Goal: Information Seeking & Learning: Learn about a topic

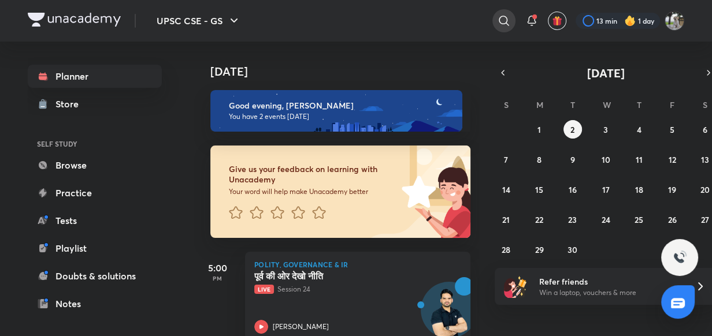
click at [500, 21] on icon at bounding box center [504, 21] width 14 height 14
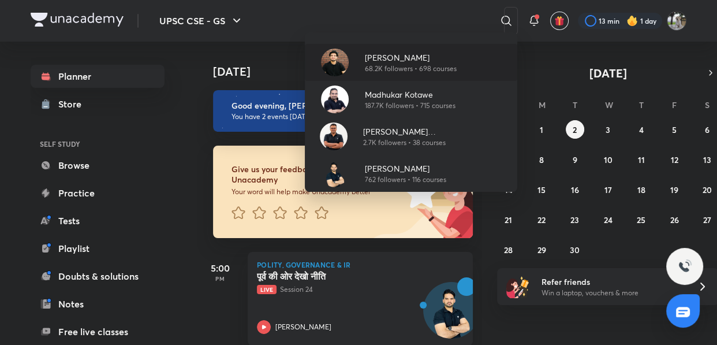
click at [401, 62] on p "[PERSON_NAME]" at bounding box center [411, 57] width 92 height 12
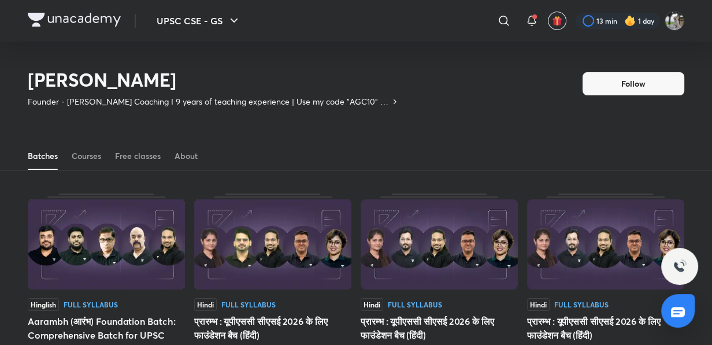
scroll to position [50, 0]
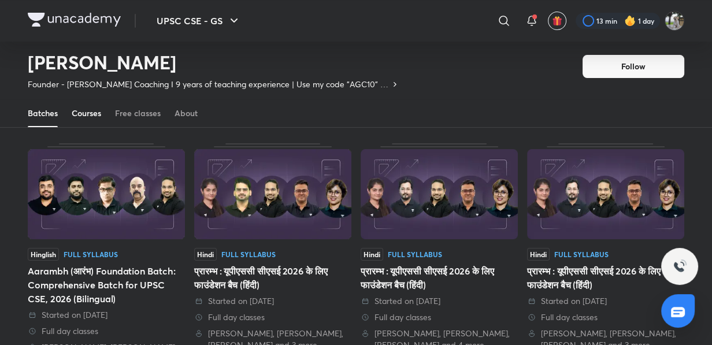
click at [87, 110] on div "Courses" at bounding box center [86, 113] width 29 height 12
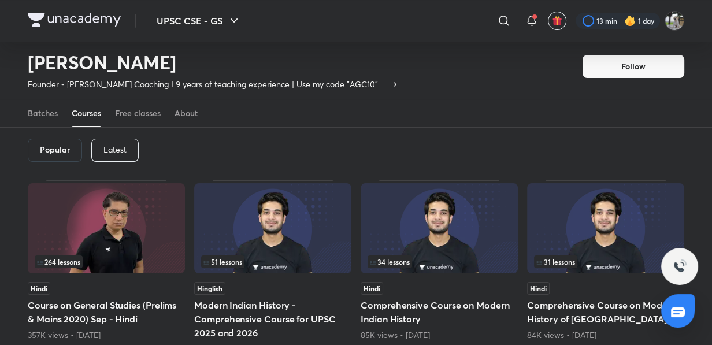
click at [99, 151] on div "Latest" at bounding box center [114, 150] width 47 height 23
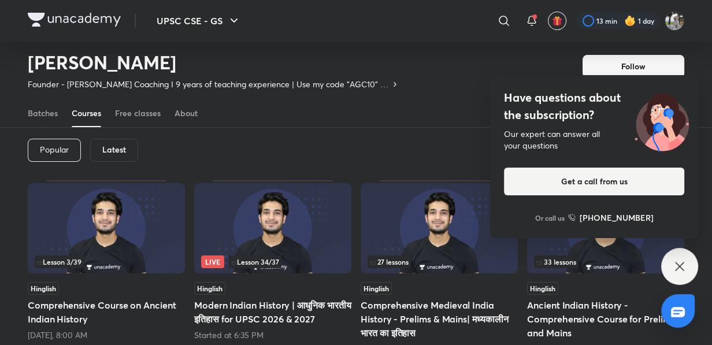
click at [247, 215] on img at bounding box center [272, 228] width 157 height 90
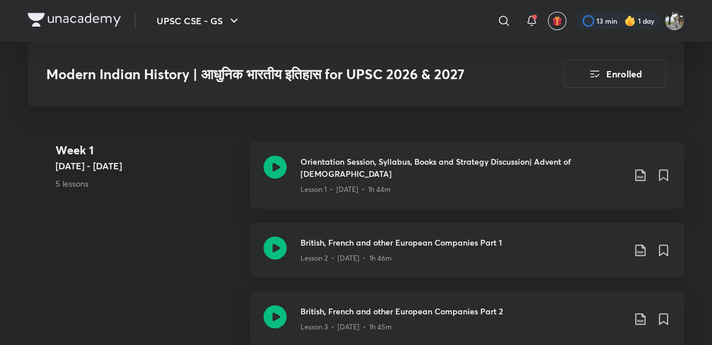
scroll to position [630, 0]
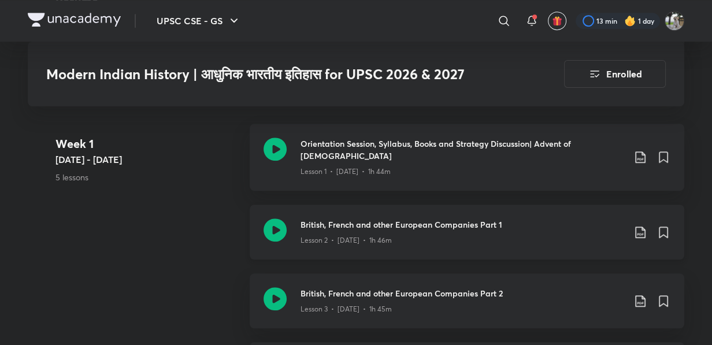
click at [385, 287] on h3 "British, French and other European Companies Part 2" at bounding box center [462, 293] width 324 height 12
